Goal: Transaction & Acquisition: Purchase product/service

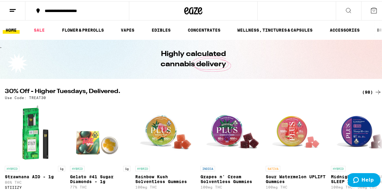
click at [362, 91] on div "(98)" at bounding box center [372, 90] width 20 height 7
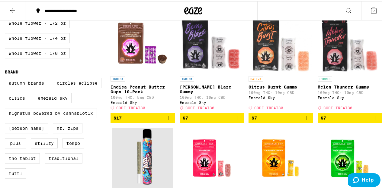
scroll to position [332, 0]
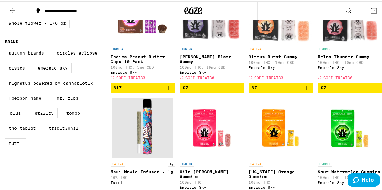
click at [23, 102] on label "[PERSON_NAME]" at bounding box center [26, 97] width 43 height 10
click at [6, 48] on input "[PERSON_NAME]" at bounding box center [6, 48] width 0 height 0
checkbox input "true"
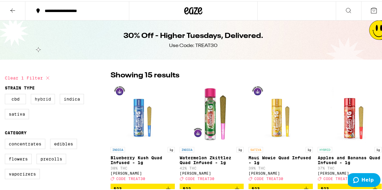
click at [48, 103] on label "Hybrid" at bounding box center [43, 98] width 24 height 10
click at [6, 94] on input "Hybrid" at bounding box center [6, 94] width 0 height 0
checkbox input "true"
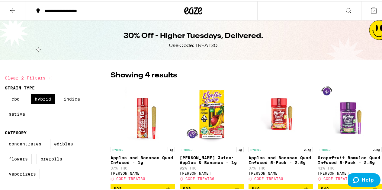
click at [72, 101] on label "Indica" at bounding box center [72, 98] width 24 height 10
click at [6, 94] on input "Indica" at bounding box center [6, 94] width 0 height 0
checkbox input "true"
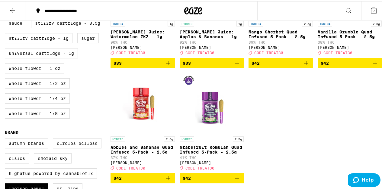
scroll to position [151, 0]
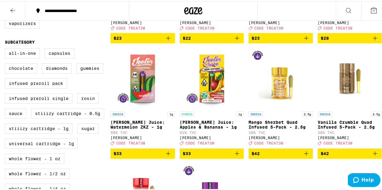
click at [305, 156] on icon "Add to bag" at bounding box center [305, 152] width 7 height 7
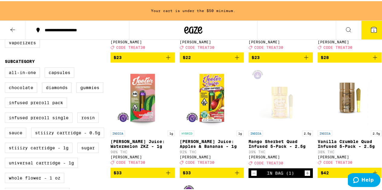
scroll to position [170, 0]
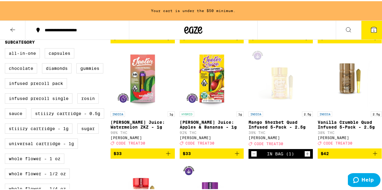
click at [372, 156] on icon "Add to bag" at bounding box center [374, 152] width 7 height 7
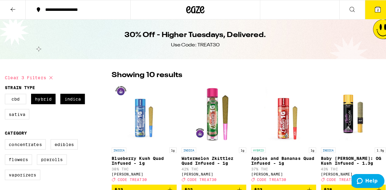
scroll to position [30, 0]
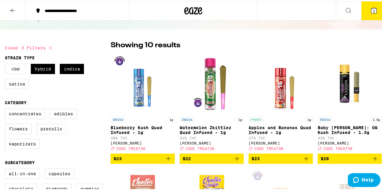
click at [370, 6] on icon at bounding box center [373, 9] width 7 height 7
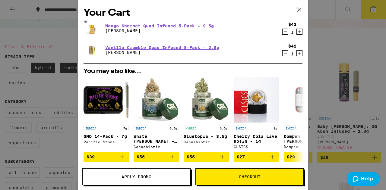
click at [161, 180] on button "Apply Promo" at bounding box center [136, 177] width 108 height 17
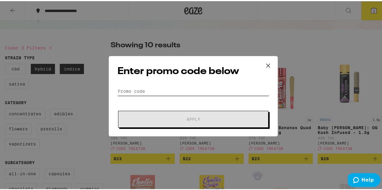
click at [186, 90] on input "Promo Code" at bounding box center [192, 90] width 151 height 9
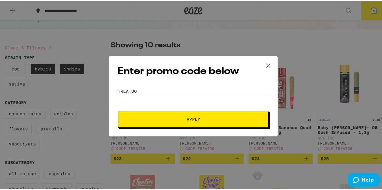
type input "treat30"
click at [118, 110] on button "Apply" at bounding box center [193, 118] width 150 height 17
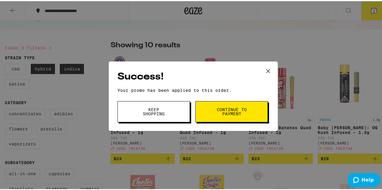
click at [267, 71] on icon at bounding box center [267, 69] width 9 height 9
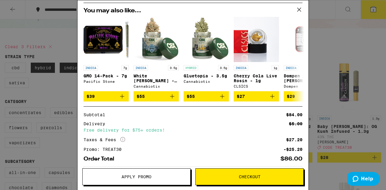
scroll to position [91, 0]
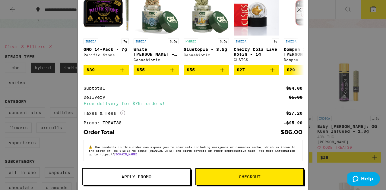
click at [237, 180] on button "Checkout" at bounding box center [249, 177] width 108 height 17
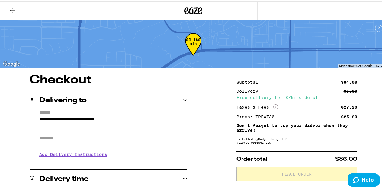
click at [47, 138] on input "Apt/Suite" at bounding box center [113, 137] width 148 height 14
type input "**********"
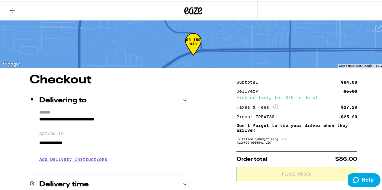
scroll to position [121, 0]
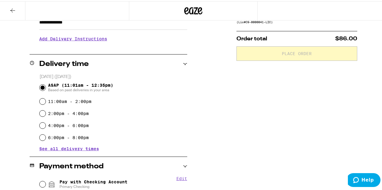
click at [74, 148] on span "See all delivery times" at bounding box center [69, 148] width 60 height 4
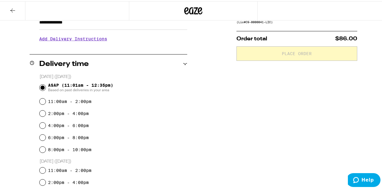
scroll to position [151, 0]
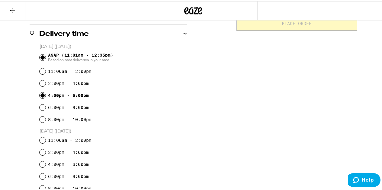
click at [40, 97] on input "4:00pm - 6:00pm" at bounding box center [43, 94] width 6 height 6
radio input "true"
click at [125, 108] on div "6:00pm - 8:00pm" at bounding box center [113, 106] width 147 height 12
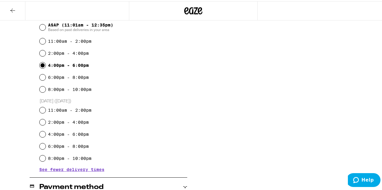
scroll to position [301, 0]
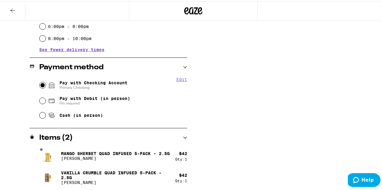
click at [40, 82] on input "Pay with Checking Account Primary Checking" at bounding box center [43, 84] width 6 height 6
radio input "true"
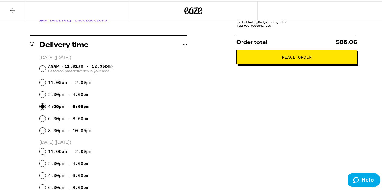
scroll to position [49, 0]
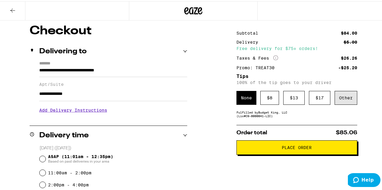
click at [350, 102] on div "Other" at bounding box center [345, 97] width 23 height 14
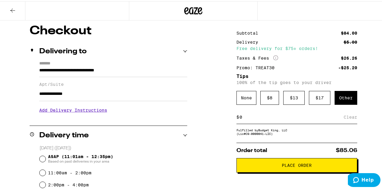
click at [251, 117] on input at bounding box center [291, 115] width 104 height 5
type input "5"
click at [347, 117] on div "Save" at bounding box center [351, 115] width 11 height 13
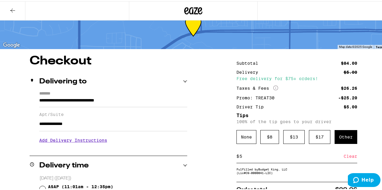
scroll to position [109, 0]
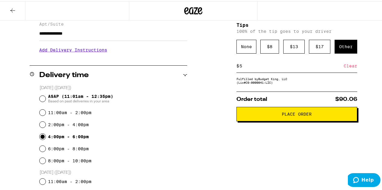
click at [325, 115] on span "Place Order" at bounding box center [296, 113] width 110 height 4
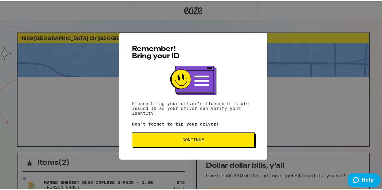
click at [202, 144] on button "Continue" at bounding box center [193, 138] width 122 height 14
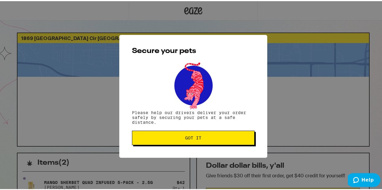
click at [185, 139] on span "Got it" at bounding box center [193, 137] width 16 height 4
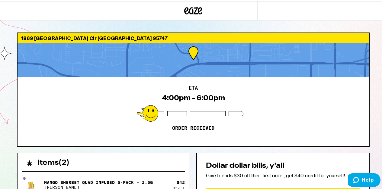
scroll to position [121, 0]
